Goal: Task Accomplishment & Management: Manage account settings

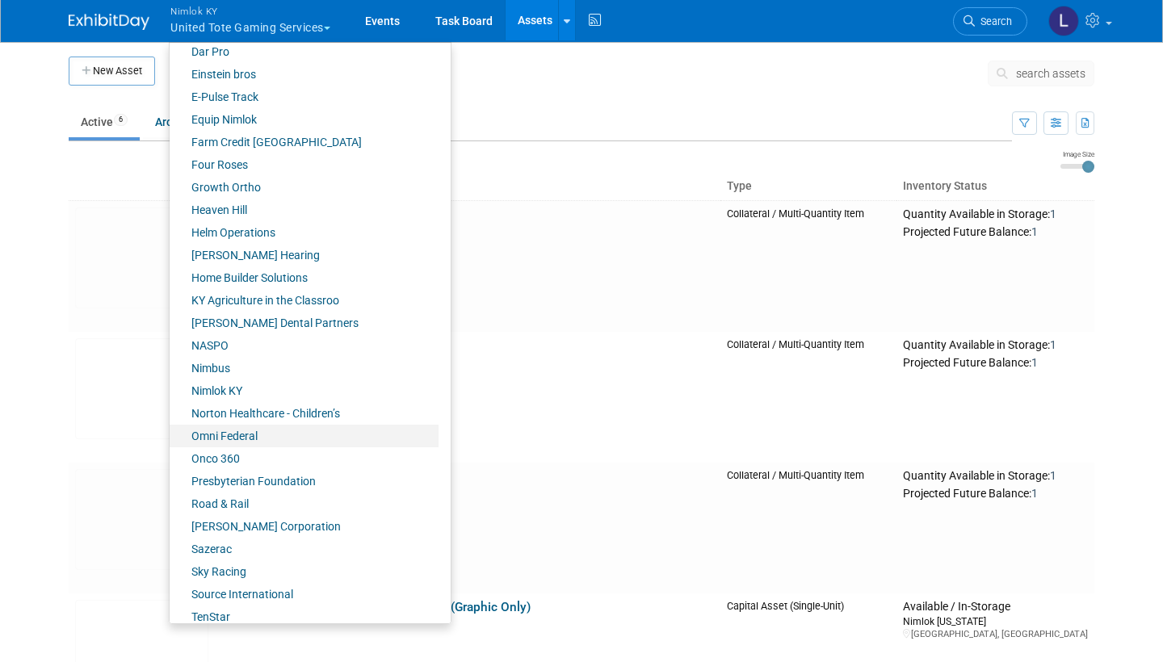
scroll to position [439, 0]
click at [232, 452] on link "Onco 360" at bounding box center [304, 458] width 269 height 23
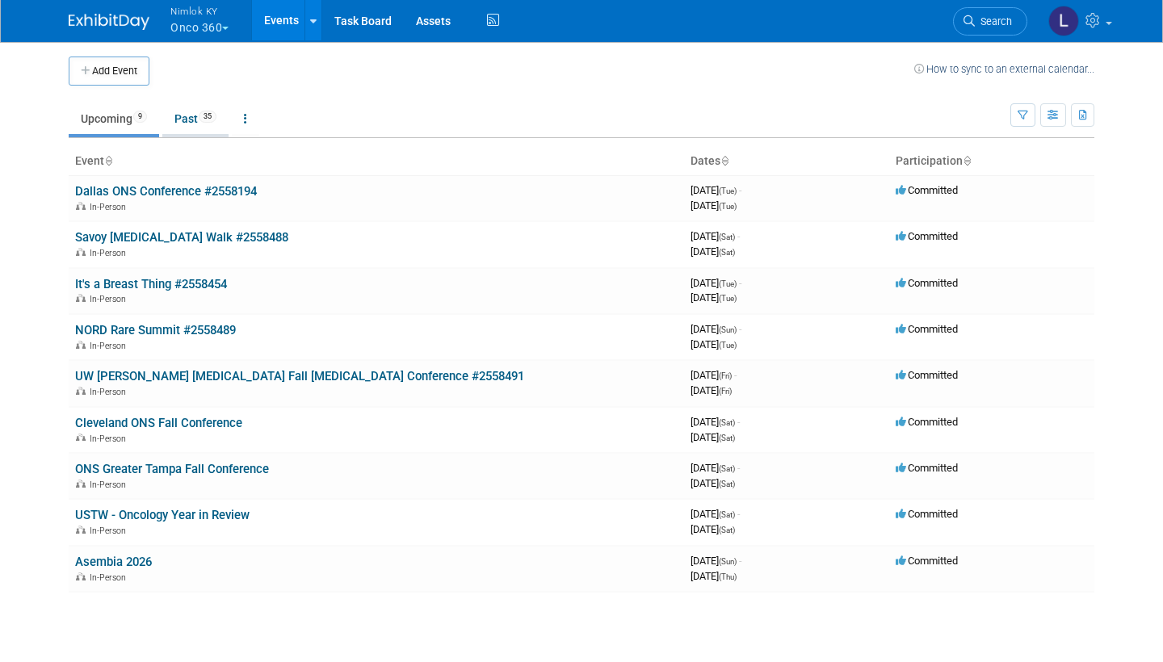
drag, startPoint x: 0, startPoint y: 0, endPoint x: 196, endPoint y: 115, distance: 227.3
click at [196, 115] on link "Past 35" at bounding box center [195, 118] width 66 height 31
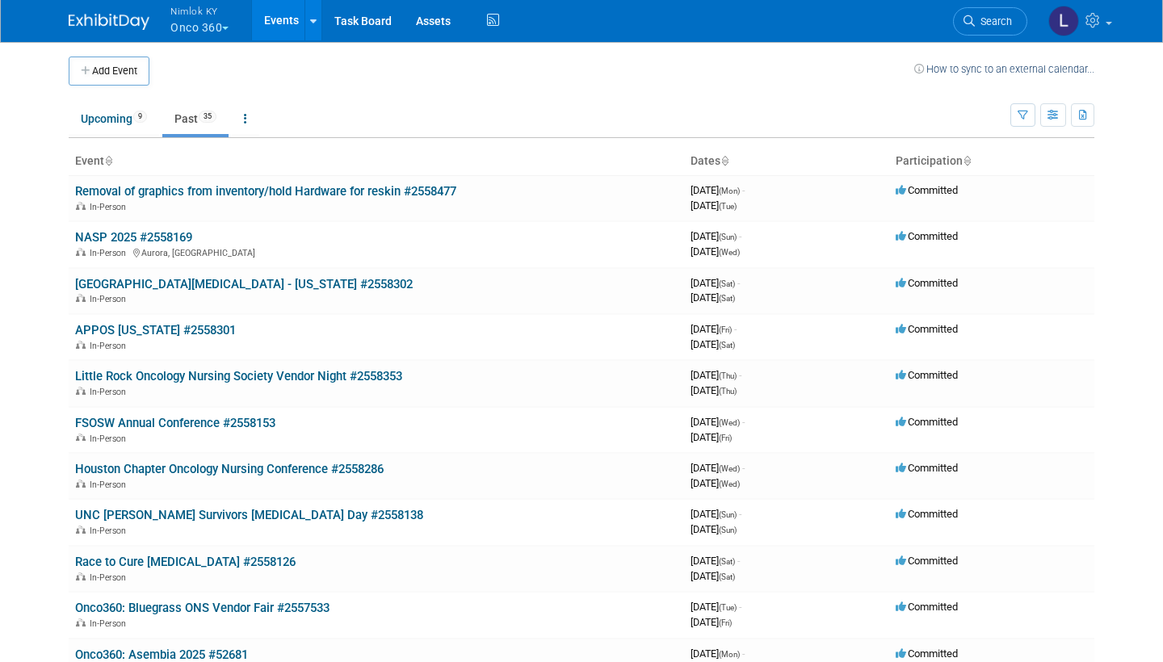
click at [342, 369] on link "Little Rock Oncology Nursing Society Vendor Night #2558353" at bounding box center [238, 376] width 327 height 15
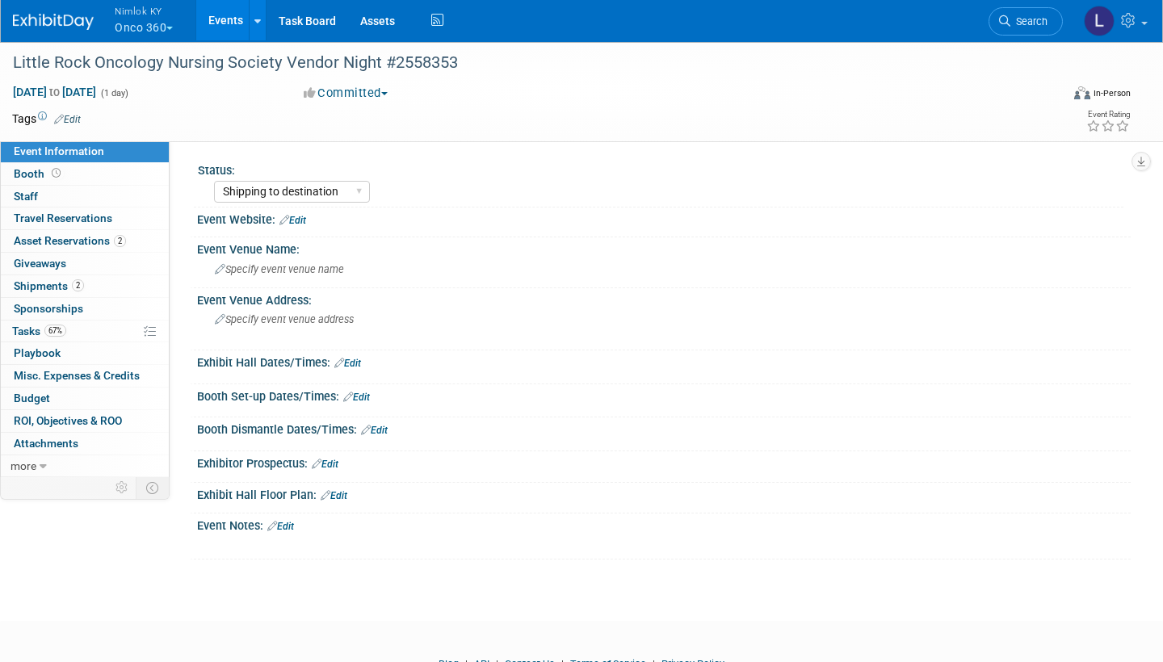
select select "Shipping to destination"
drag, startPoint x: 0, startPoint y: 0, endPoint x: 92, endPoint y: 241, distance: 257.7
click at [92, 241] on span "Asset Reservations 2" at bounding box center [70, 240] width 112 height 13
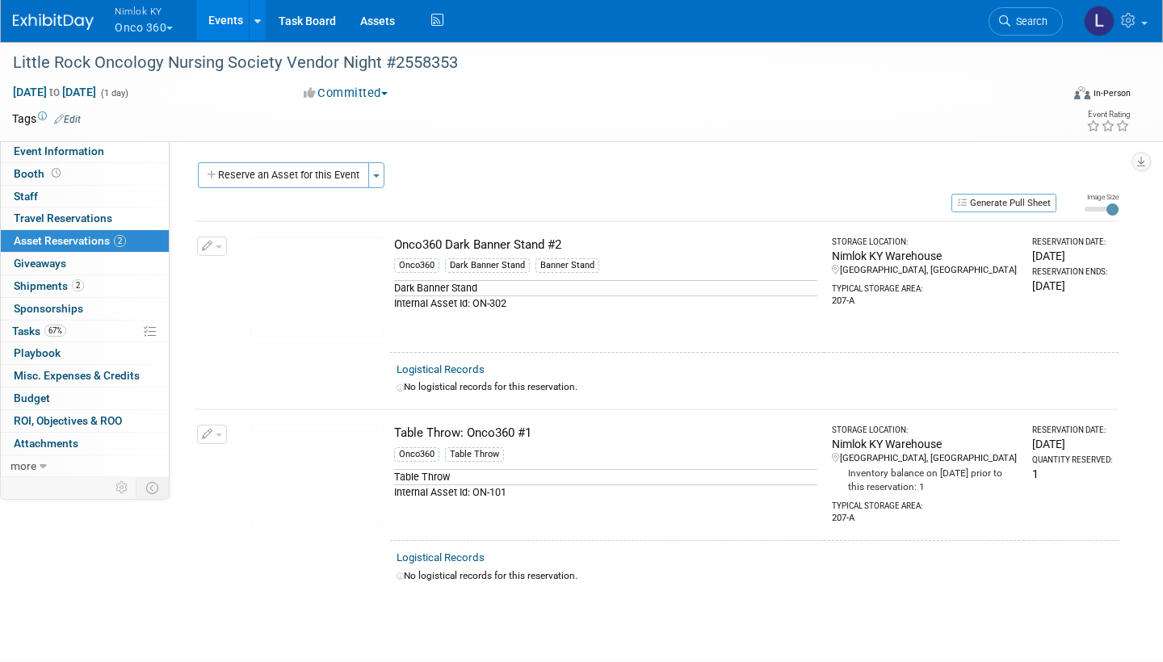
click at [466, 363] on link "Logistical Records" at bounding box center [441, 369] width 88 height 12
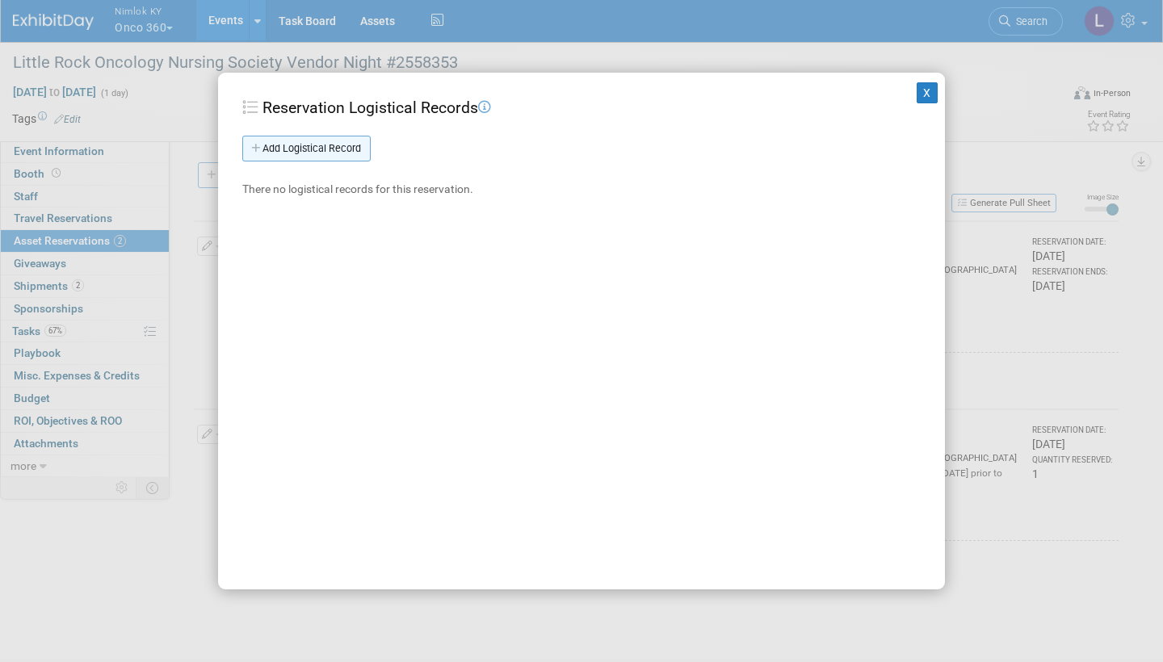
drag, startPoint x: 92, startPoint y: 241, endPoint x: 334, endPoint y: 149, distance: 259.2
click at [334, 149] on link "Add Logistical Record" at bounding box center [306, 149] width 128 height 26
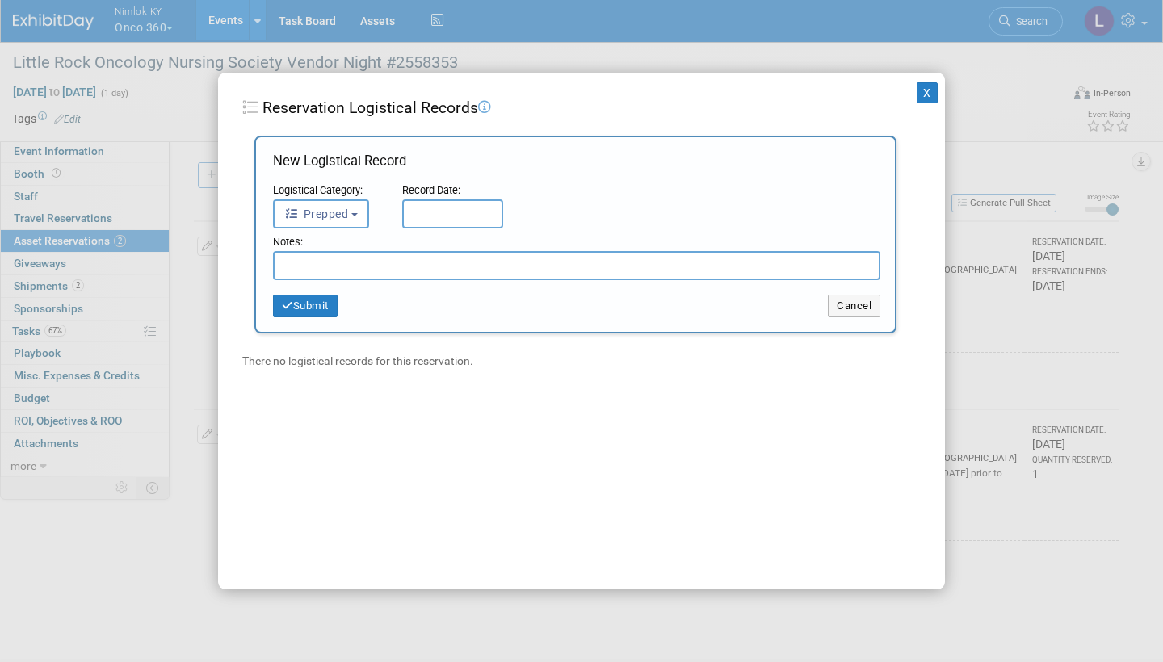
click at [346, 212] on span "Prepped" at bounding box center [316, 214] width 64 height 13
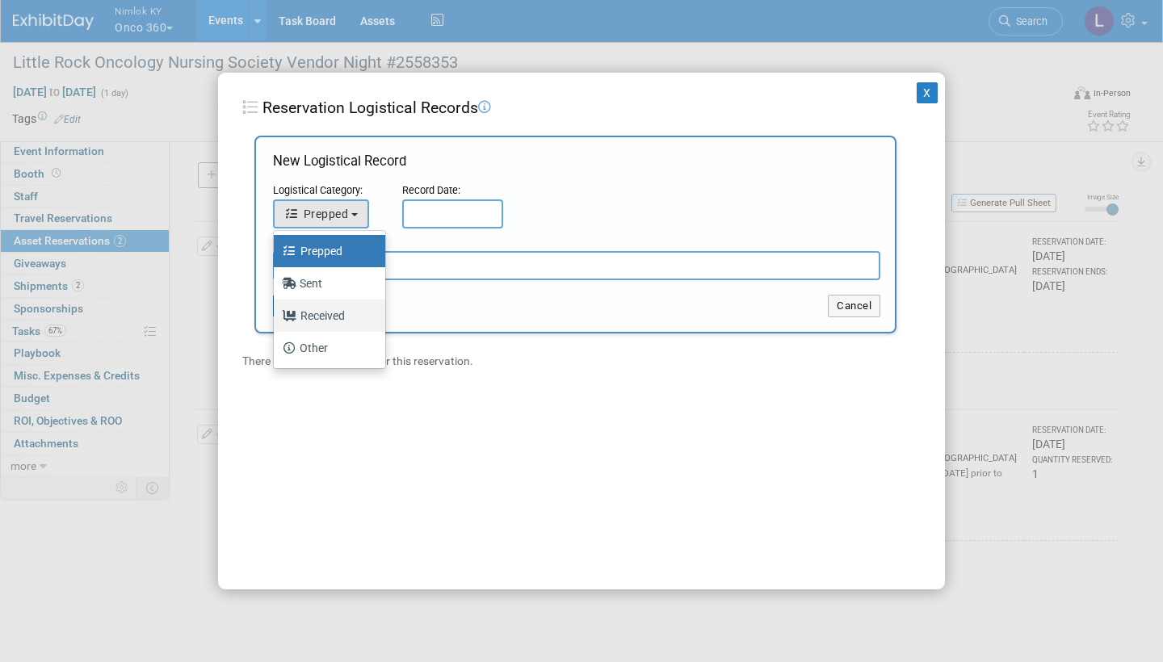
click at [334, 315] on label "Received" at bounding box center [325, 316] width 87 height 26
click at [276, 315] on input "Received" at bounding box center [271, 314] width 11 height 11
select select "3"
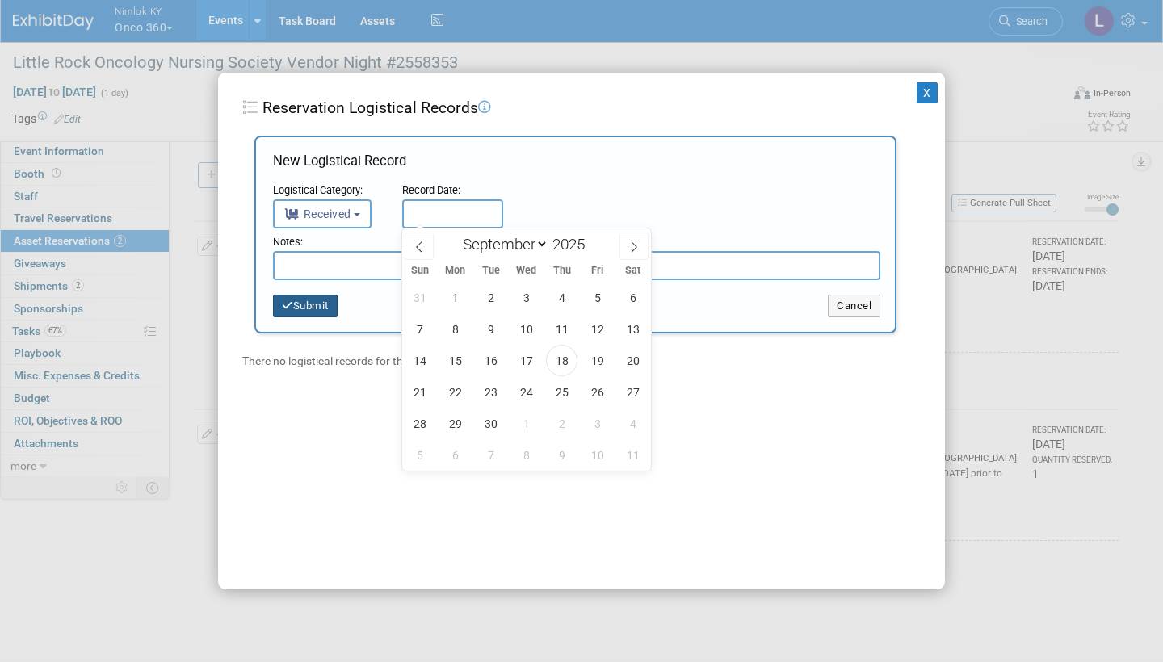
click at [437, 214] on input "text" at bounding box center [452, 214] width 101 height 29
click at [561, 362] on span "18" at bounding box center [562, 361] width 32 height 32
type input "Sep 18, 2025"
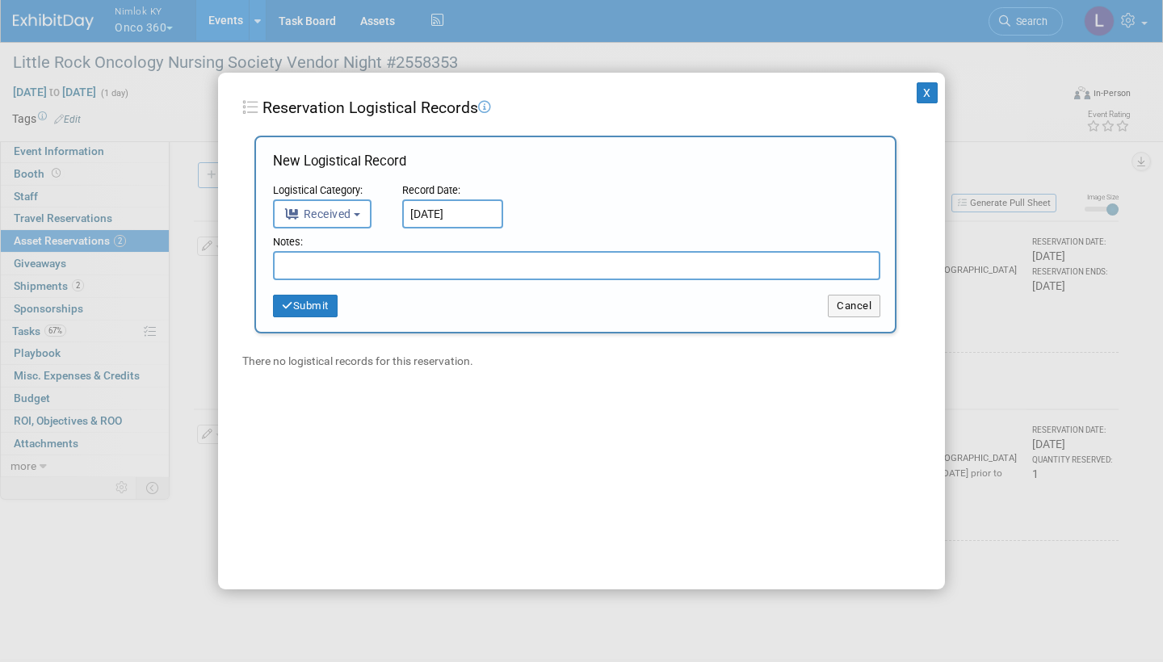
drag, startPoint x: 561, startPoint y: 362, endPoint x: 399, endPoint y: 261, distance: 191.2
click at [399, 261] on input "text" at bounding box center [576, 265] width 607 height 29
type input "Received in good condition"
click at [312, 305] on button "Submit" at bounding box center [305, 306] width 65 height 23
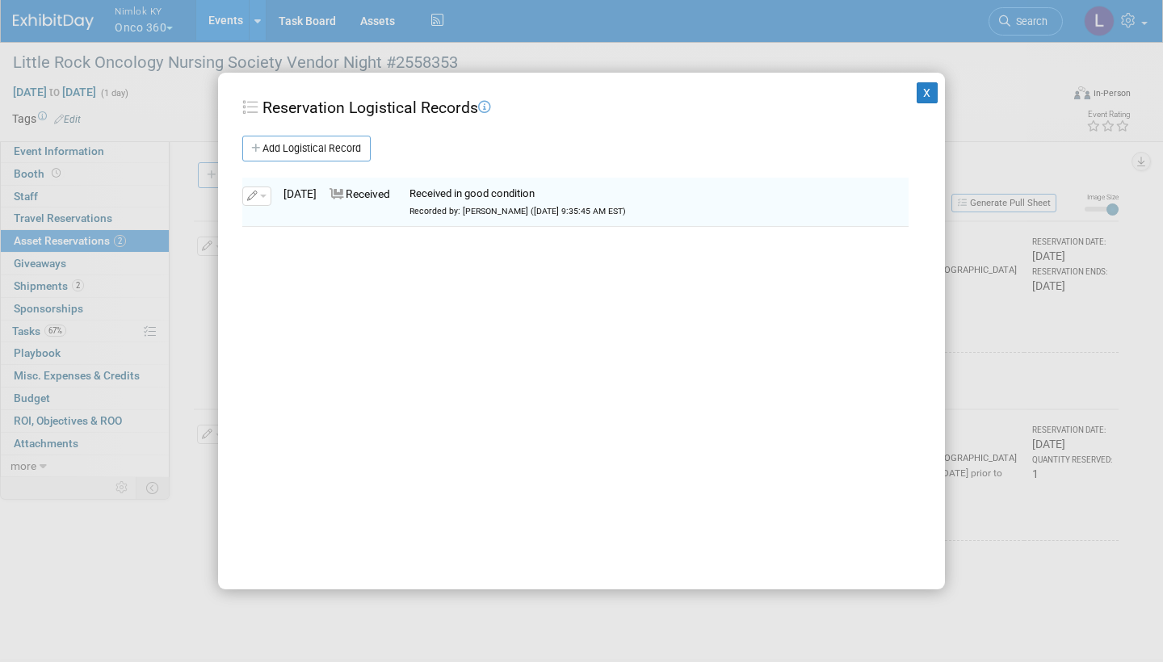
click at [926, 94] on button "X" at bounding box center [927, 92] width 21 height 21
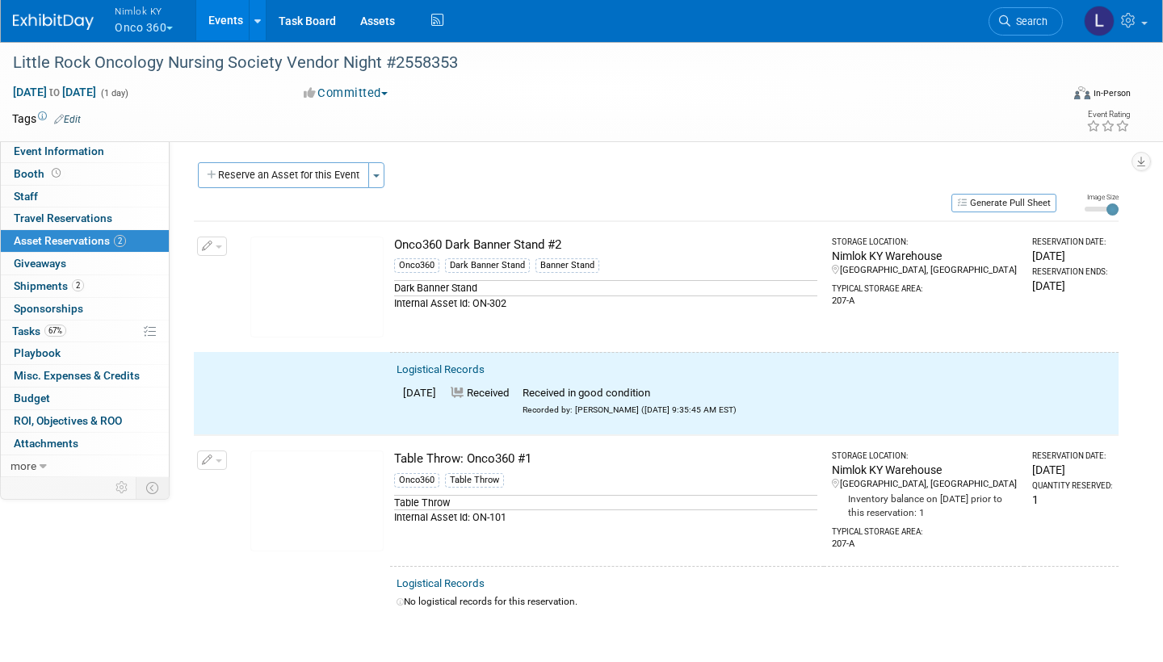
click at [222, 244] on button "button" at bounding box center [212, 246] width 30 height 19
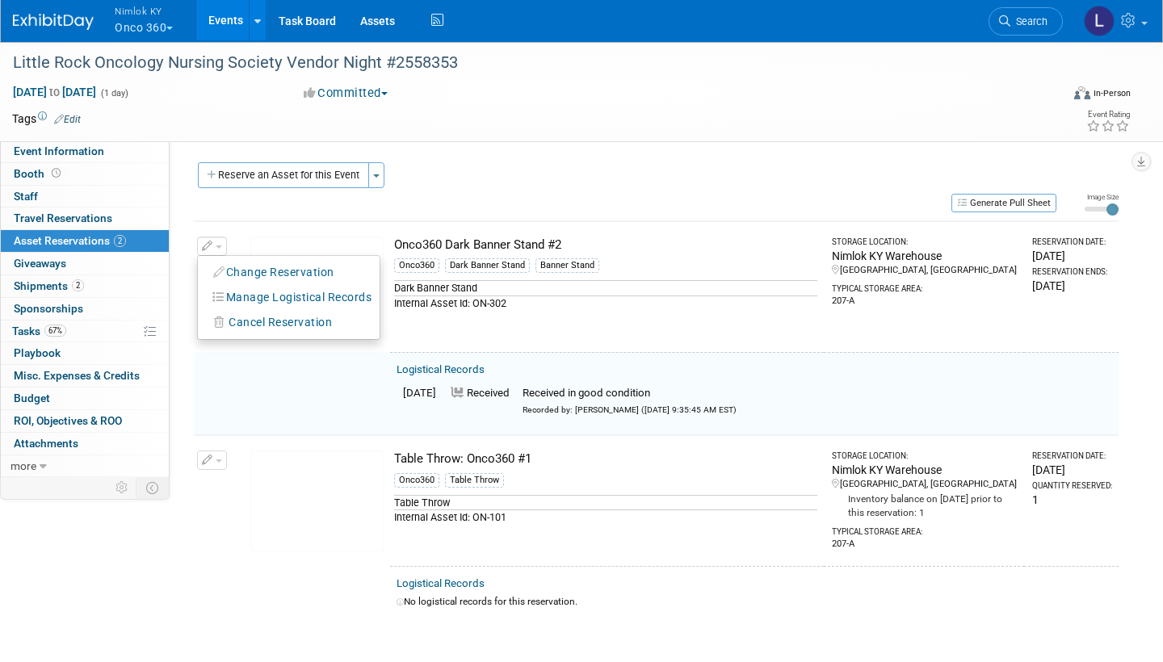
click at [288, 266] on button "Change Reservation" at bounding box center [274, 273] width 137 height 22
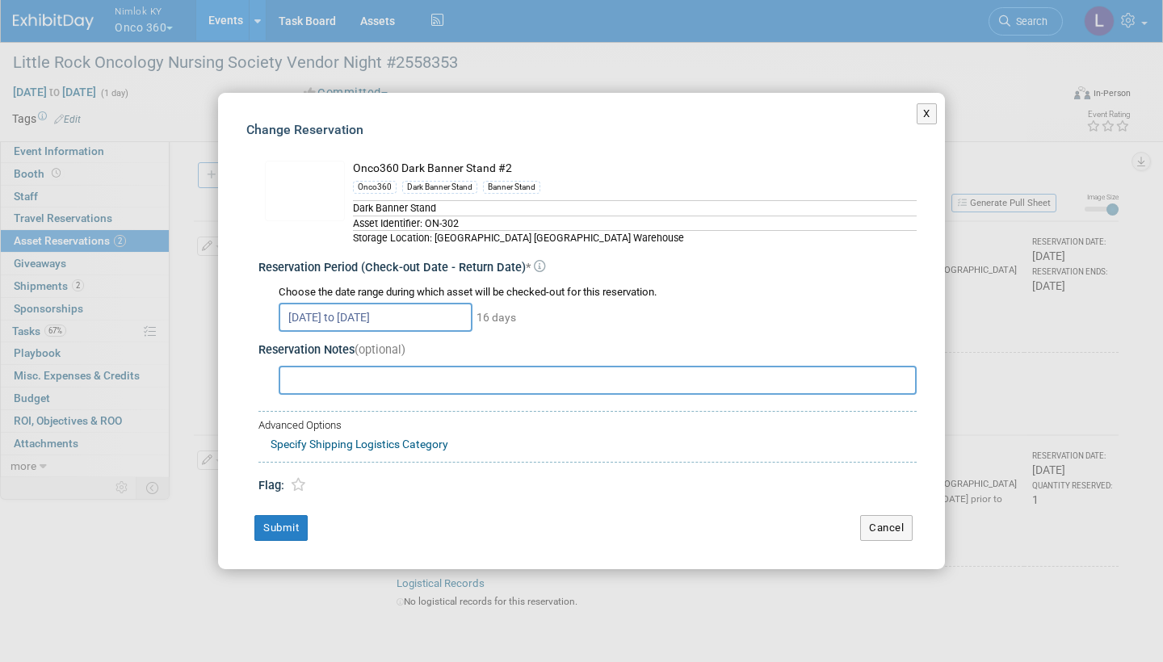
click at [927, 118] on button "X" at bounding box center [927, 113] width 20 height 21
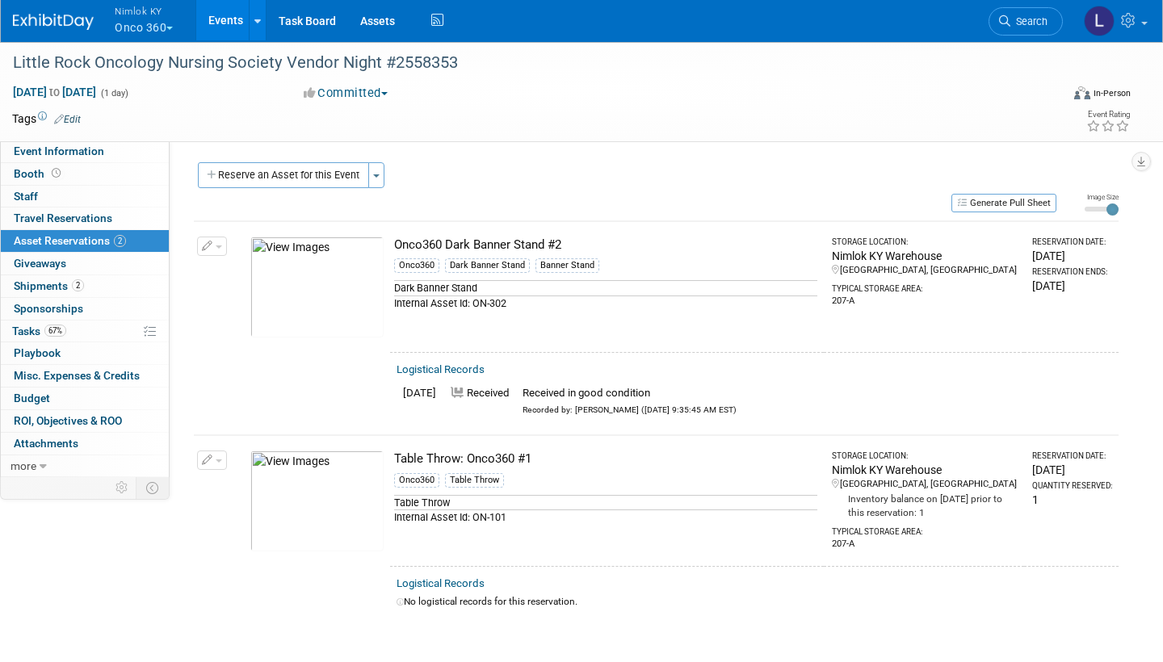
click at [468, 578] on link "Logistical Records" at bounding box center [441, 584] width 88 height 12
select select "8"
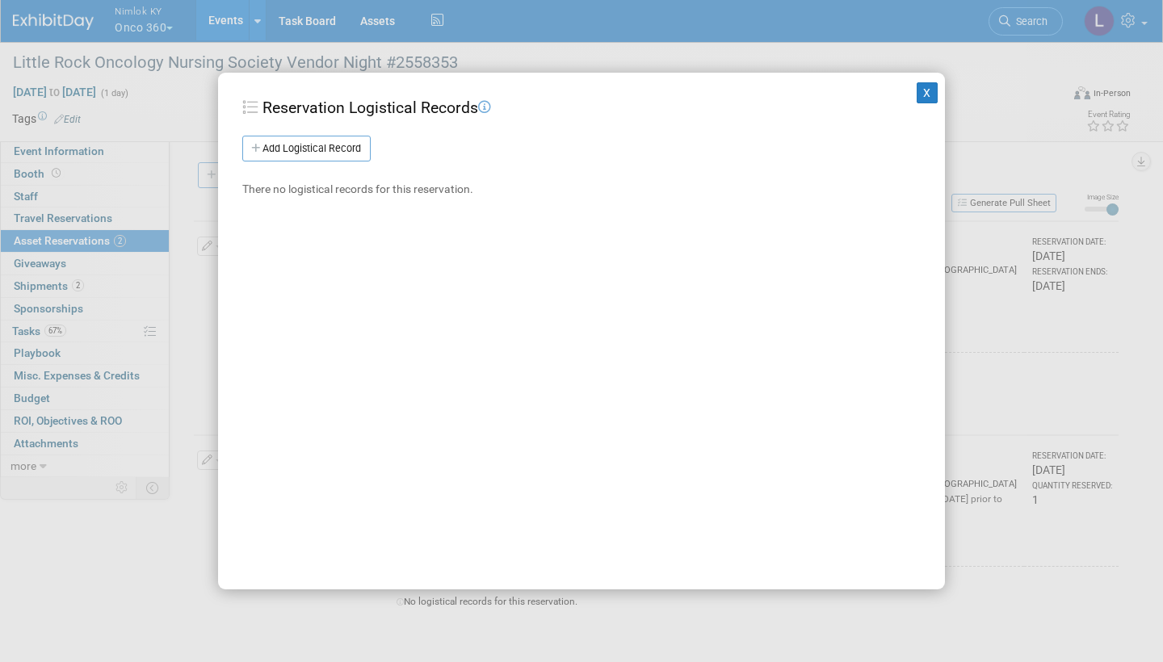
click at [346, 141] on link "Add Logistical Record" at bounding box center [306, 149] width 128 height 26
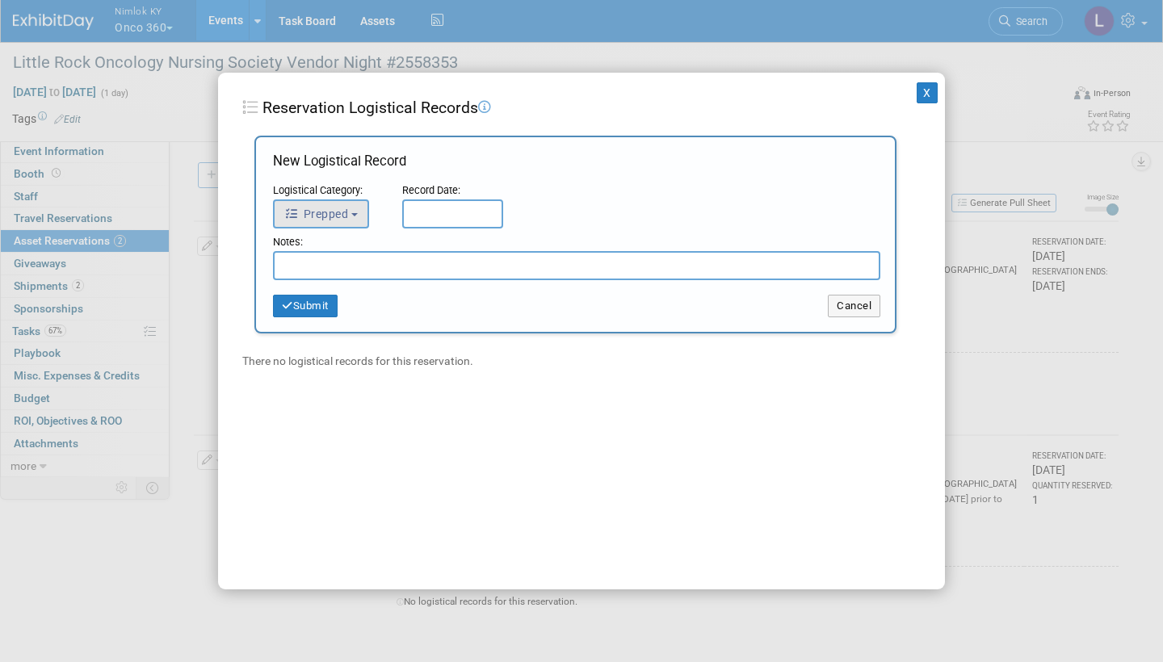
drag, startPoint x: 346, startPoint y: 141, endPoint x: 354, endPoint y: 210, distance: 69.1
click at [354, 210] on button "Prepped" at bounding box center [321, 214] width 96 height 29
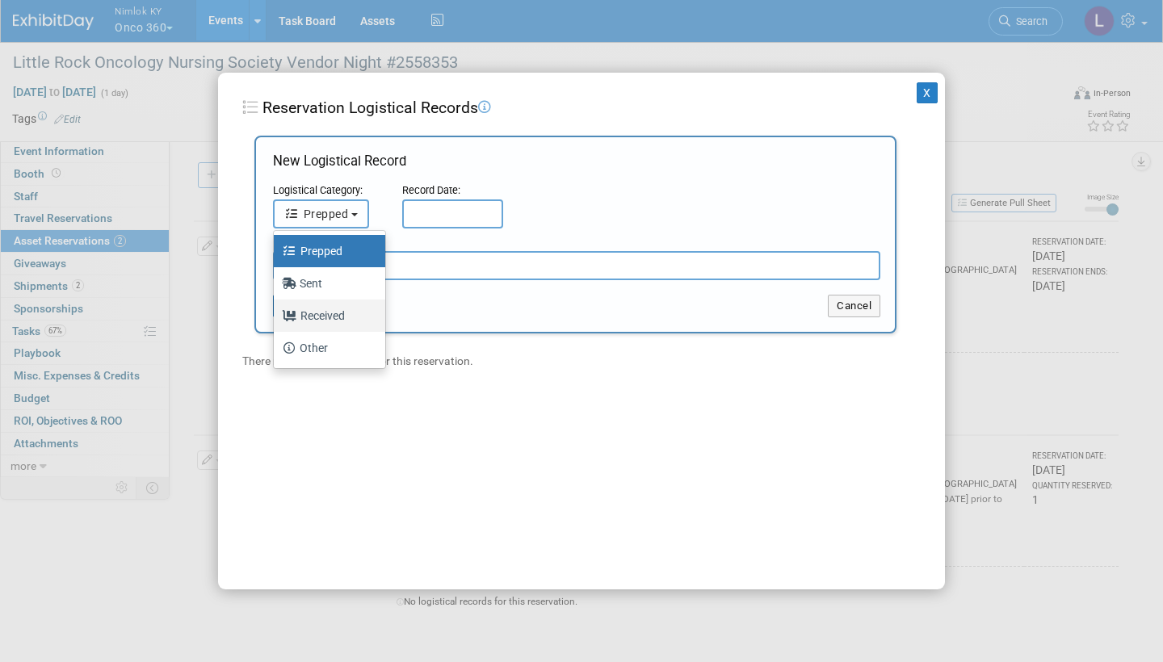
click at [337, 309] on label "Received" at bounding box center [325, 316] width 87 height 26
click at [276, 309] on input "Received" at bounding box center [271, 314] width 11 height 11
select select "3"
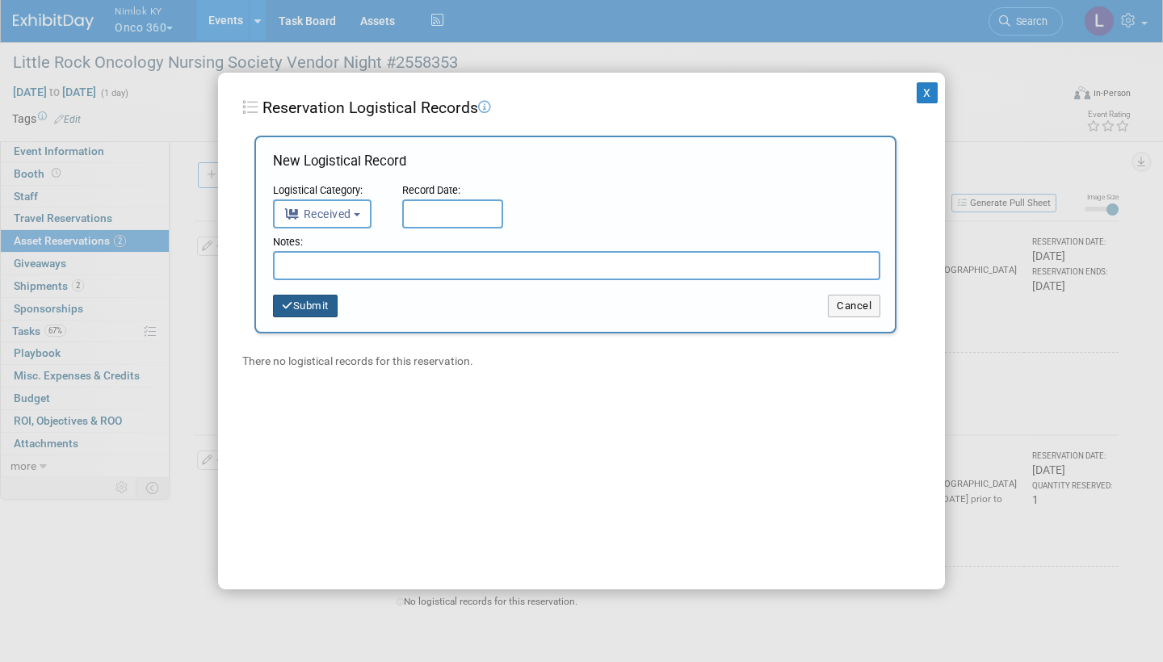
click at [449, 207] on input "text" at bounding box center [452, 214] width 101 height 29
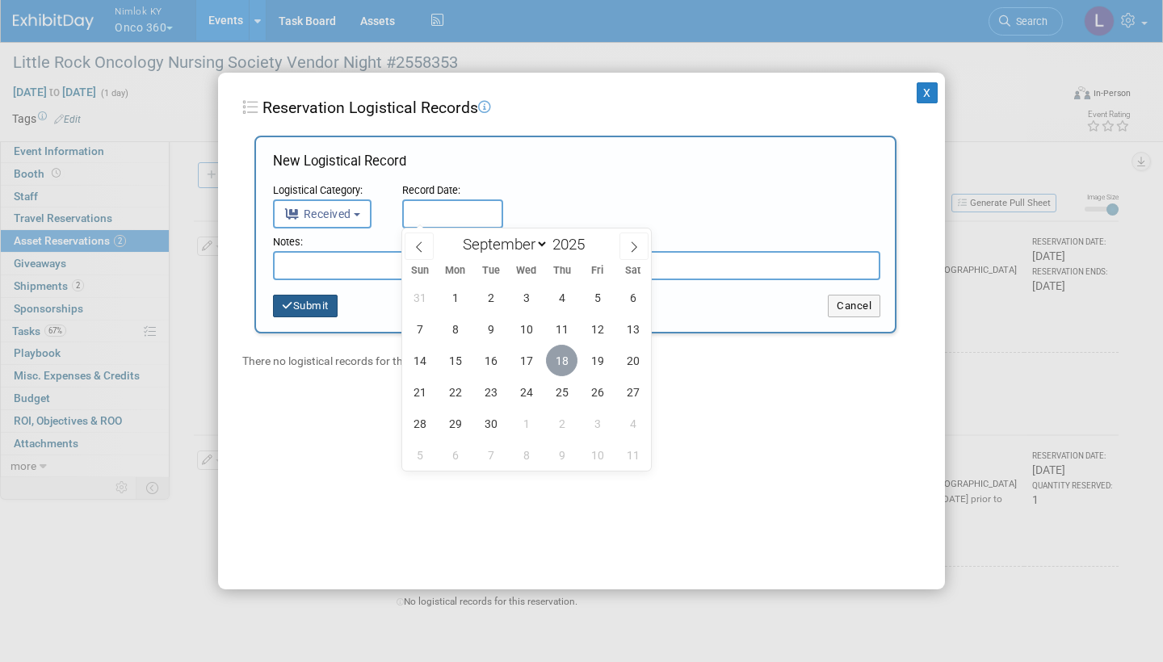
click at [565, 358] on span "18" at bounding box center [562, 361] width 32 height 32
type input "Sep 18, 2025"
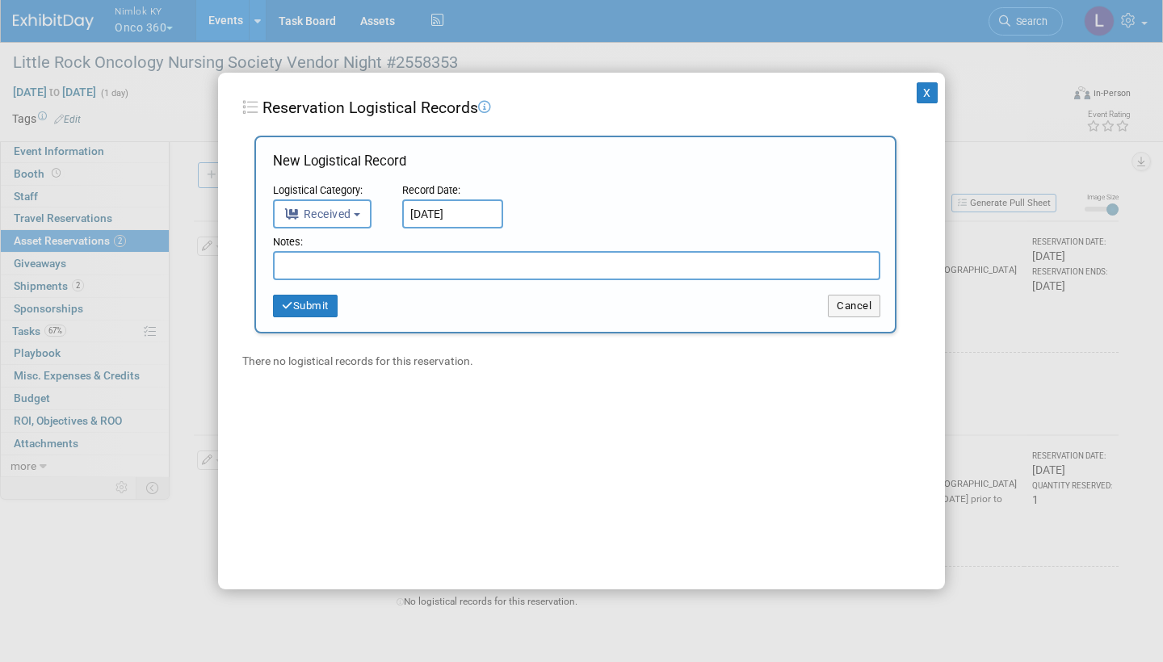
drag, startPoint x: 565, startPoint y: 358, endPoint x: 430, endPoint y: 263, distance: 165.2
click at [430, 263] on input "text" at bounding box center [576, 265] width 607 height 29
type input "Received in good condition"
click at [338, 308] on button "Submit" at bounding box center [305, 306] width 65 height 23
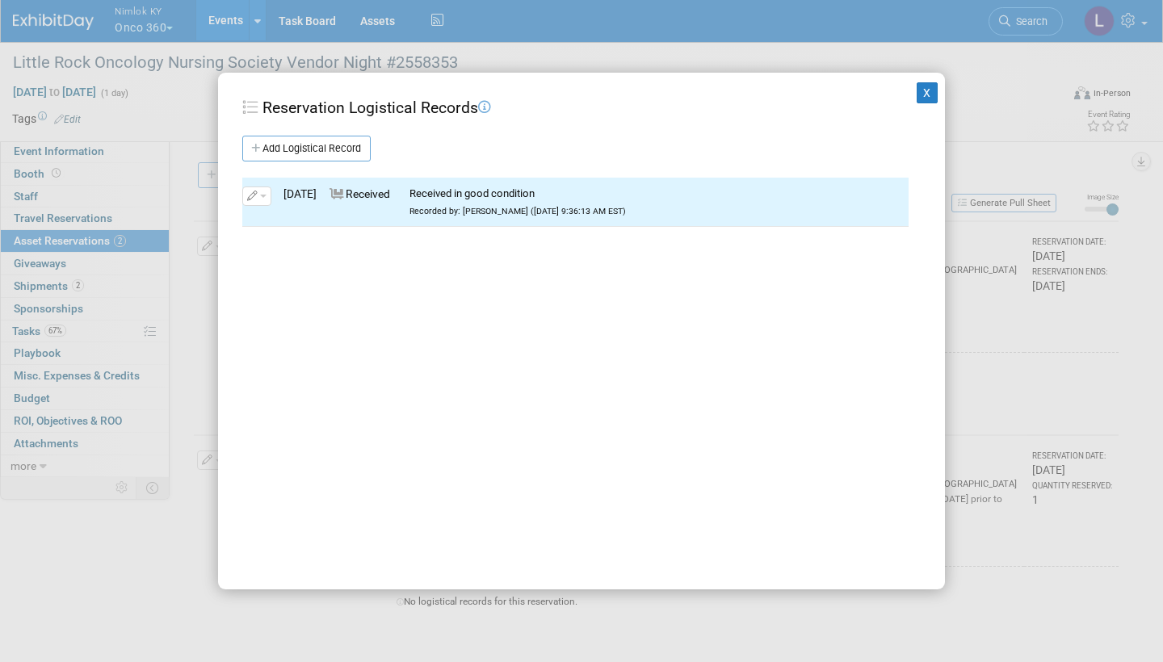
click at [924, 95] on button "X" at bounding box center [927, 92] width 21 height 21
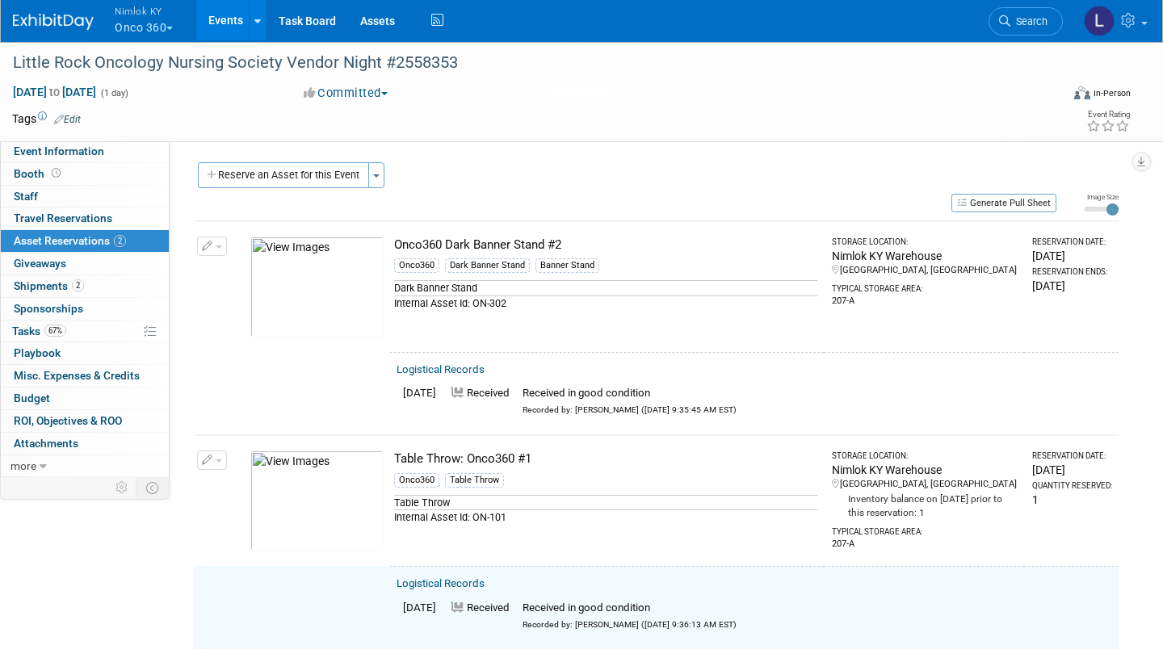
click at [216, 454] on button "button" at bounding box center [212, 460] width 30 height 19
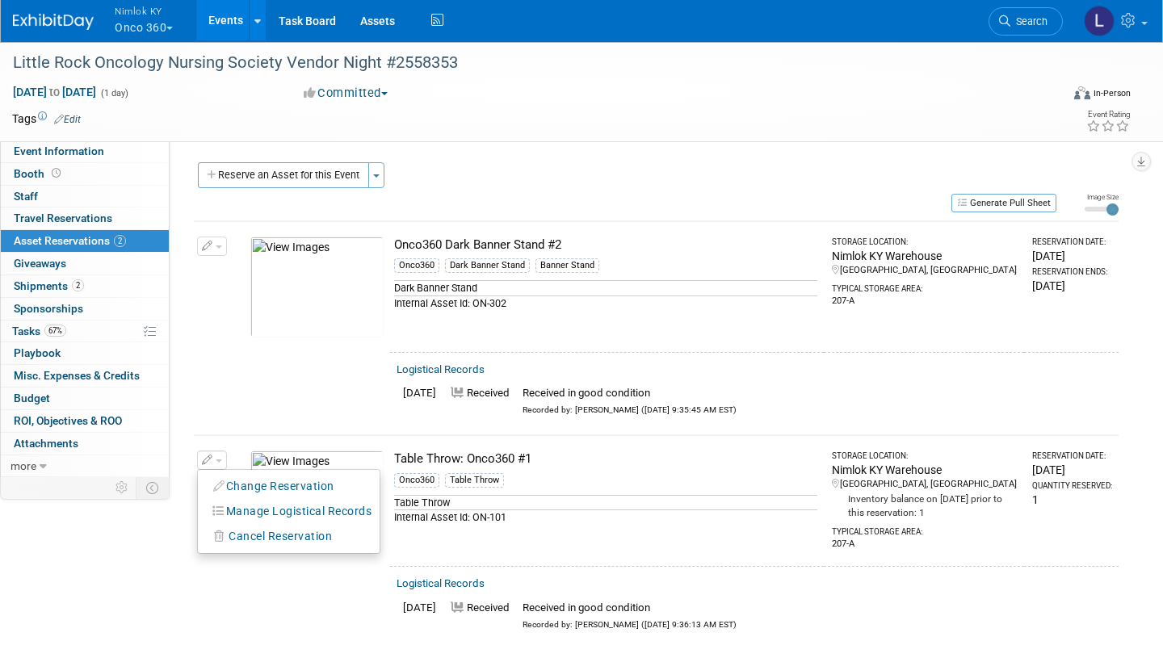
click at [256, 482] on button "Change Reservation" at bounding box center [274, 487] width 137 height 22
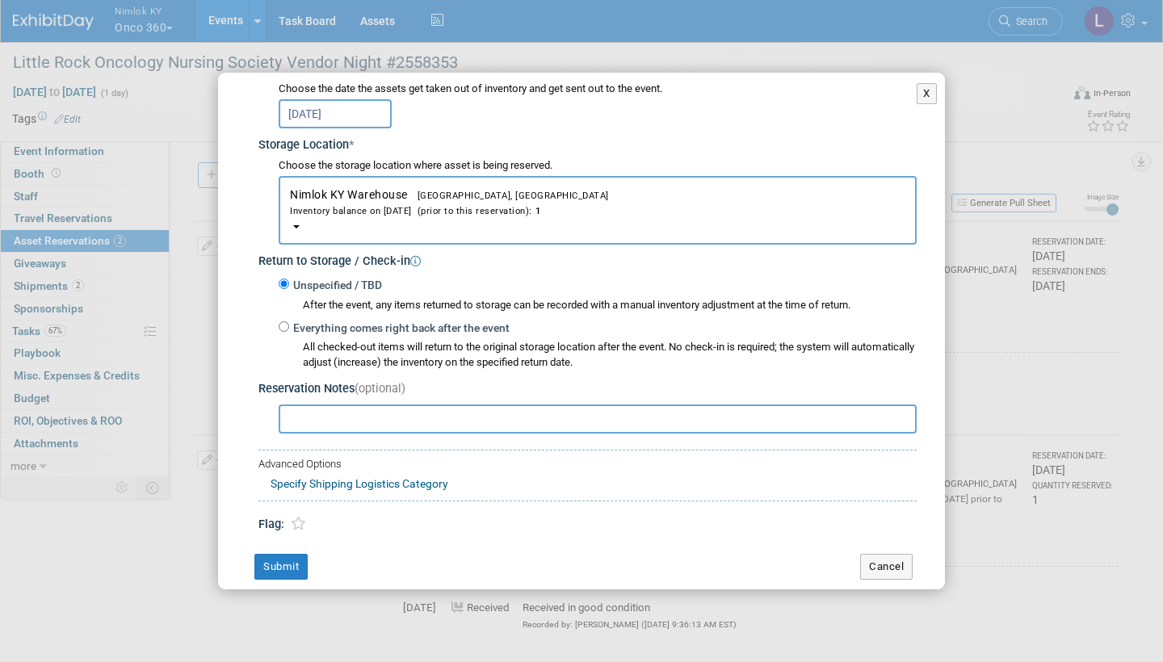
scroll to position [226, 0]
click at [285, 322] on input "Everything comes right back after the event" at bounding box center [284, 327] width 11 height 11
radio input "true"
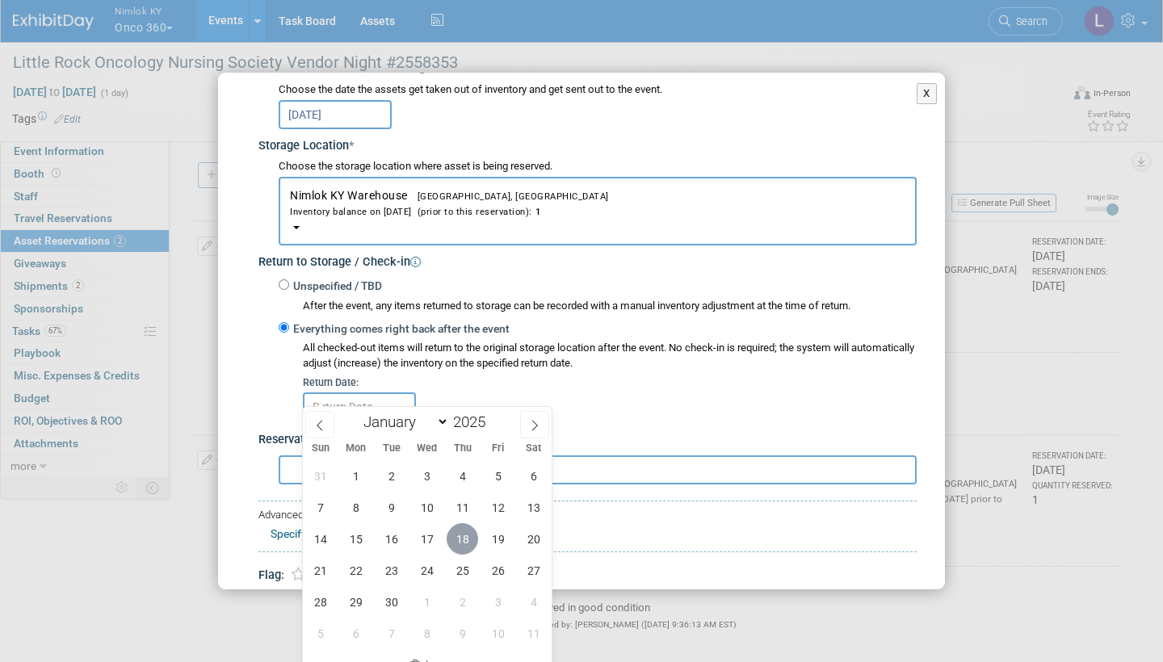
click at [463, 536] on span "18" at bounding box center [463, 539] width 32 height 32
type input "Sep 18, 2025"
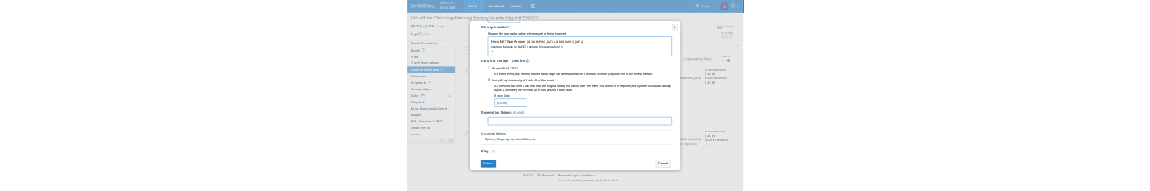
scroll to position [275, 0]
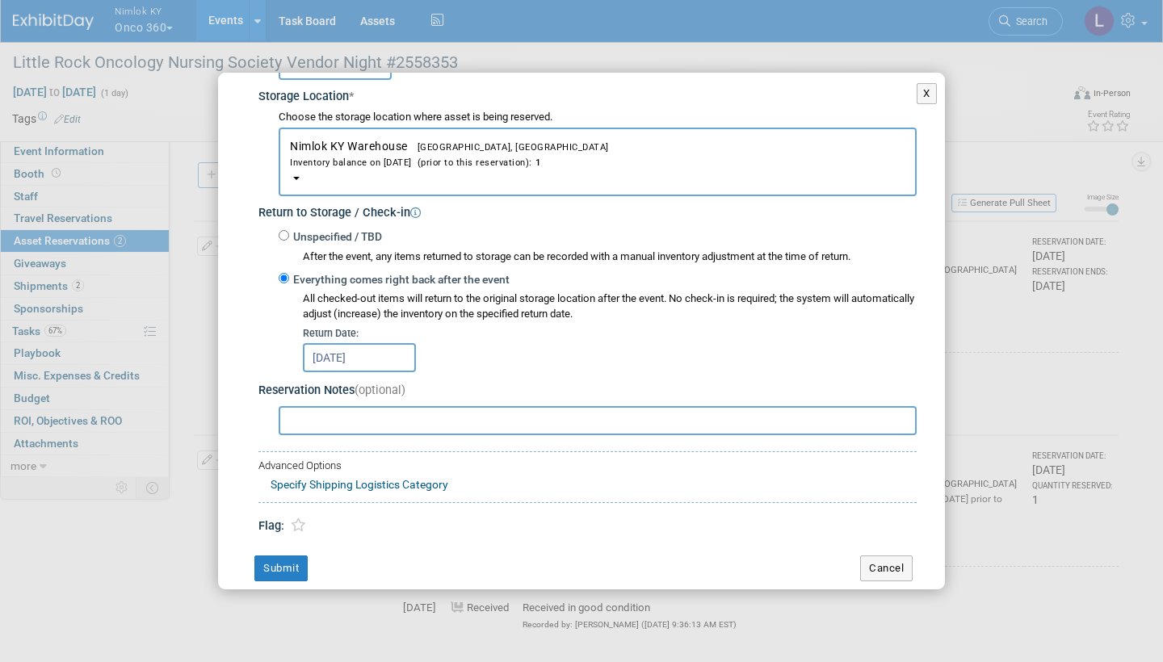
click at [292, 556] on button "Submit" at bounding box center [280, 569] width 53 height 26
